Goal: Information Seeking & Learning: Learn about a topic

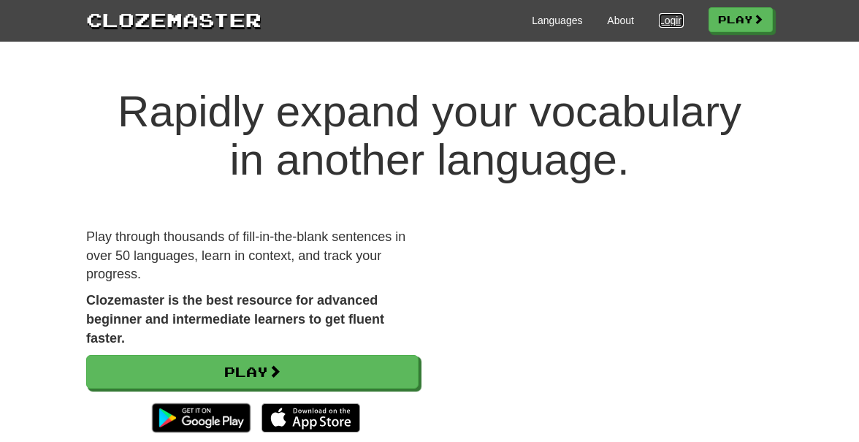
click at [667, 21] on link "Login" at bounding box center [671, 20] width 25 height 15
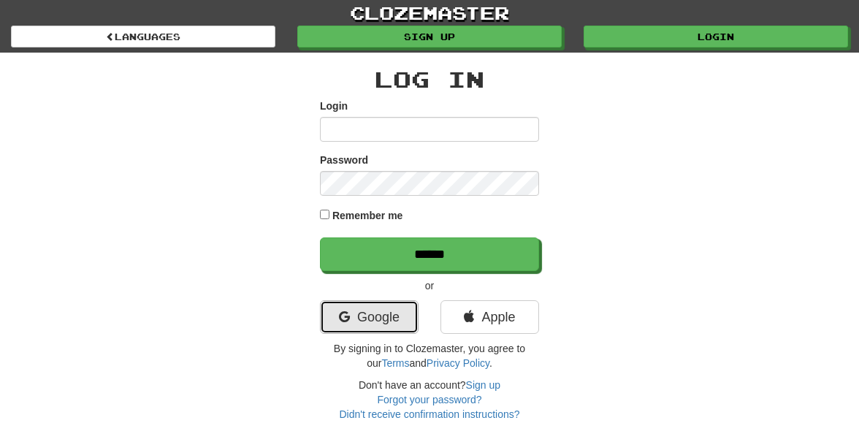
click at [354, 322] on link "Google" at bounding box center [369, 317] width 99 height 34
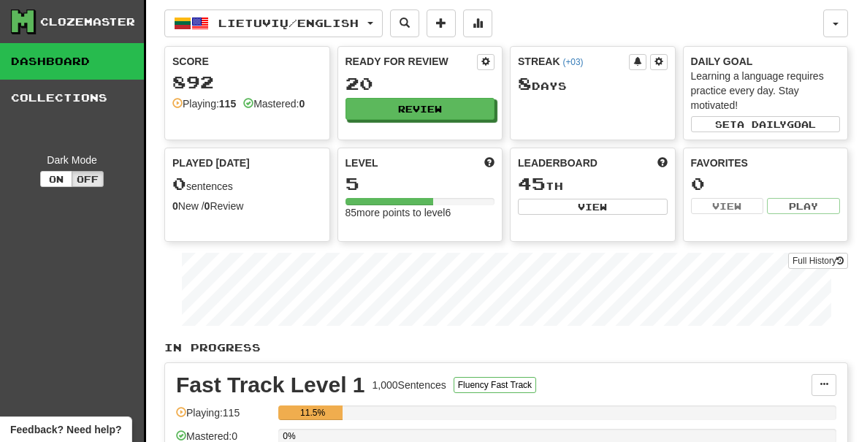
click at [557, 87] on div "8 Day s" at bounding box center [593, 84] width 150 height 19
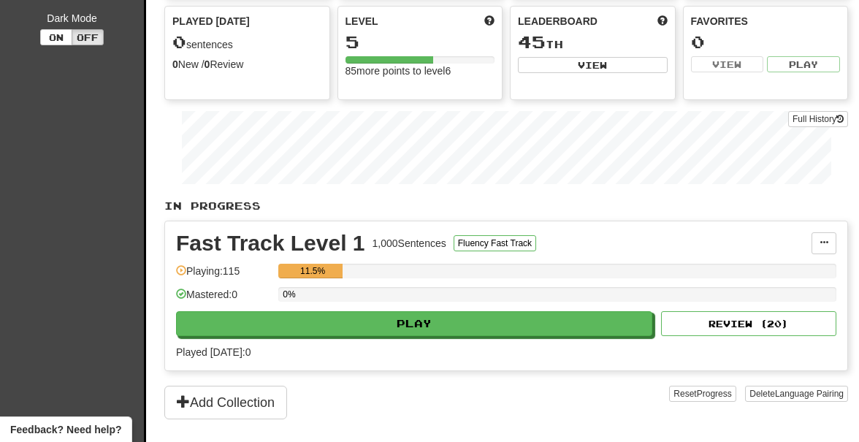
scroll to position [251, 0]
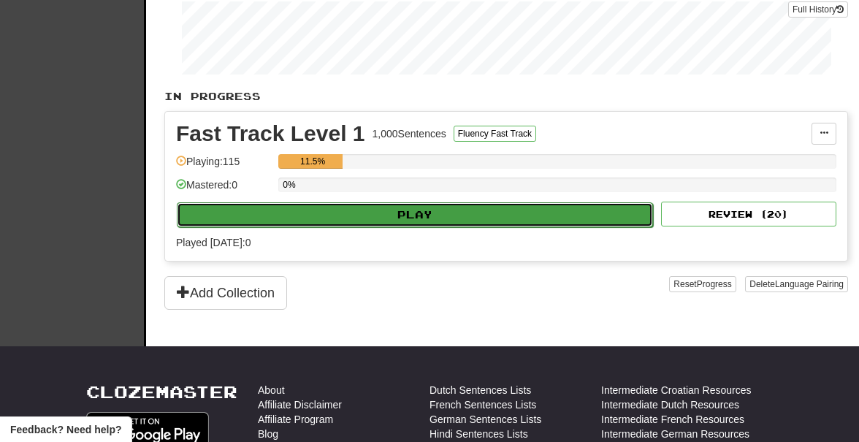
click at [402, 216] on button "Play" at bounding box center [415, 214] width 476 height 25
select select "**"
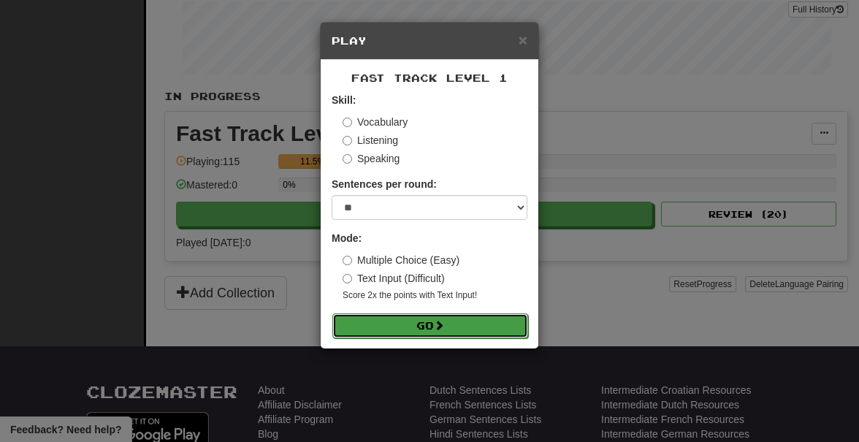
click at [384, 324] on button "Go" at bounding box center [430, 325] width 196 height 25
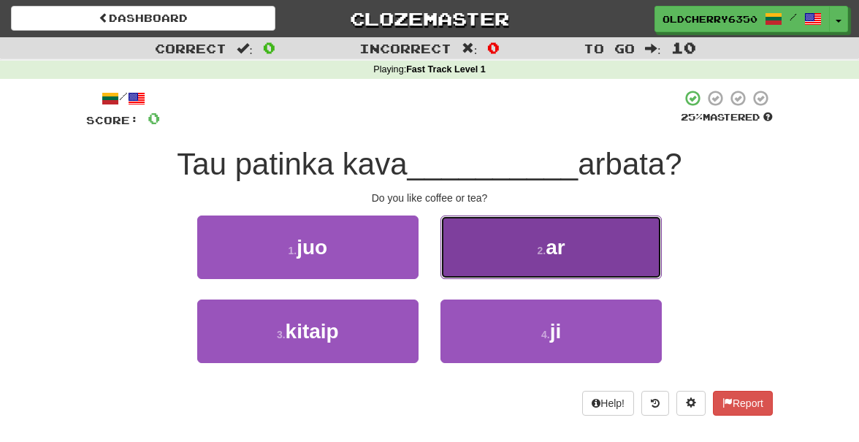
click at [542, 246] on small "2 ." at bounding box center [542, 251] width 9 height 12
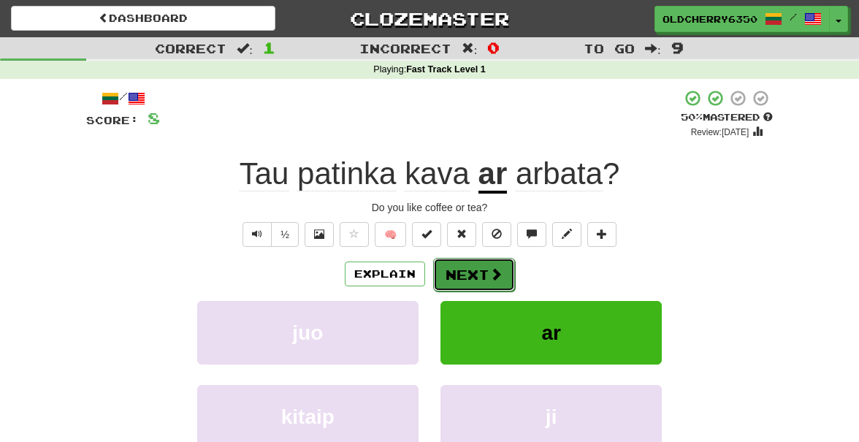
click at [500, 272] on span at bounding box center [495, 273] width 13 height 13
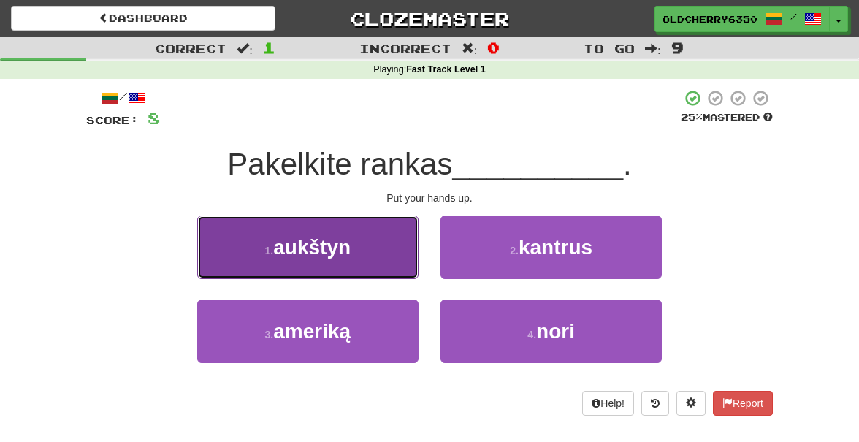
click at [345, 245] on span "aukštyn" at bounding box center [311, 247] width 77 height 23
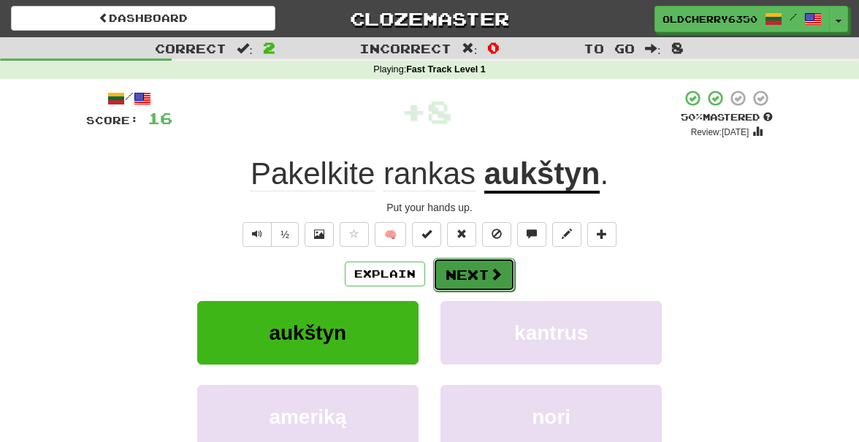
click at [470, 271] on button "Next" at bounding box center [474, 275] width 82 height 34
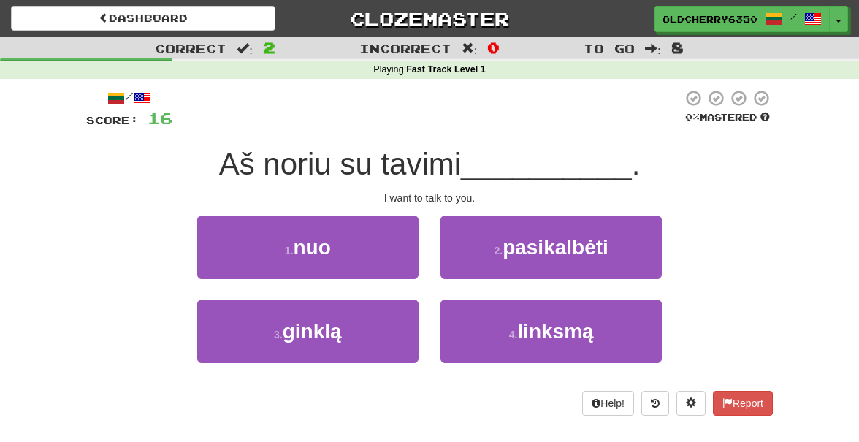
click at [429, 290] on div "1 . nuo" at bounding box center [307, 257] width 243 height 84
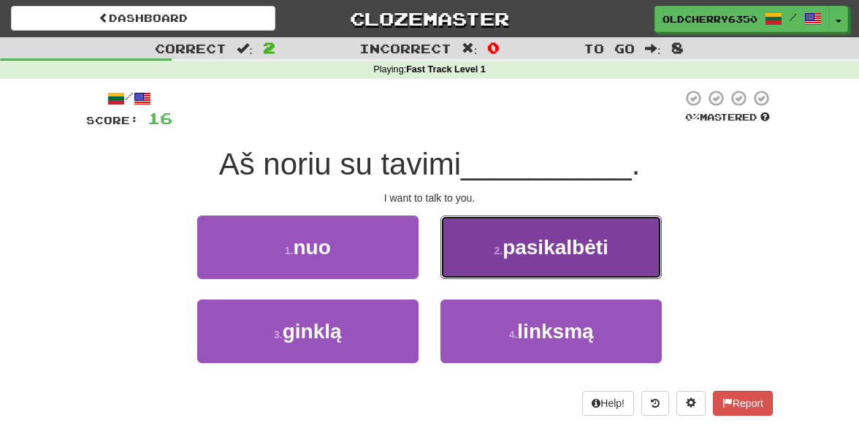
click at [560, 245] on span "pasikalbėti" at bounding box center [556, 247] width 106 height 23
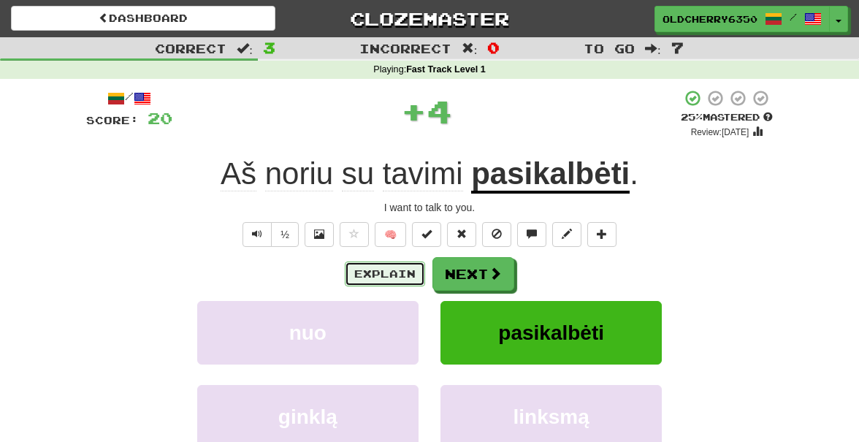
click at [384, 271] on button "Explain" at bounding box center [385, 273] width 80 height 25
